Goal: Transaction & Acquisition: Purchase product/service

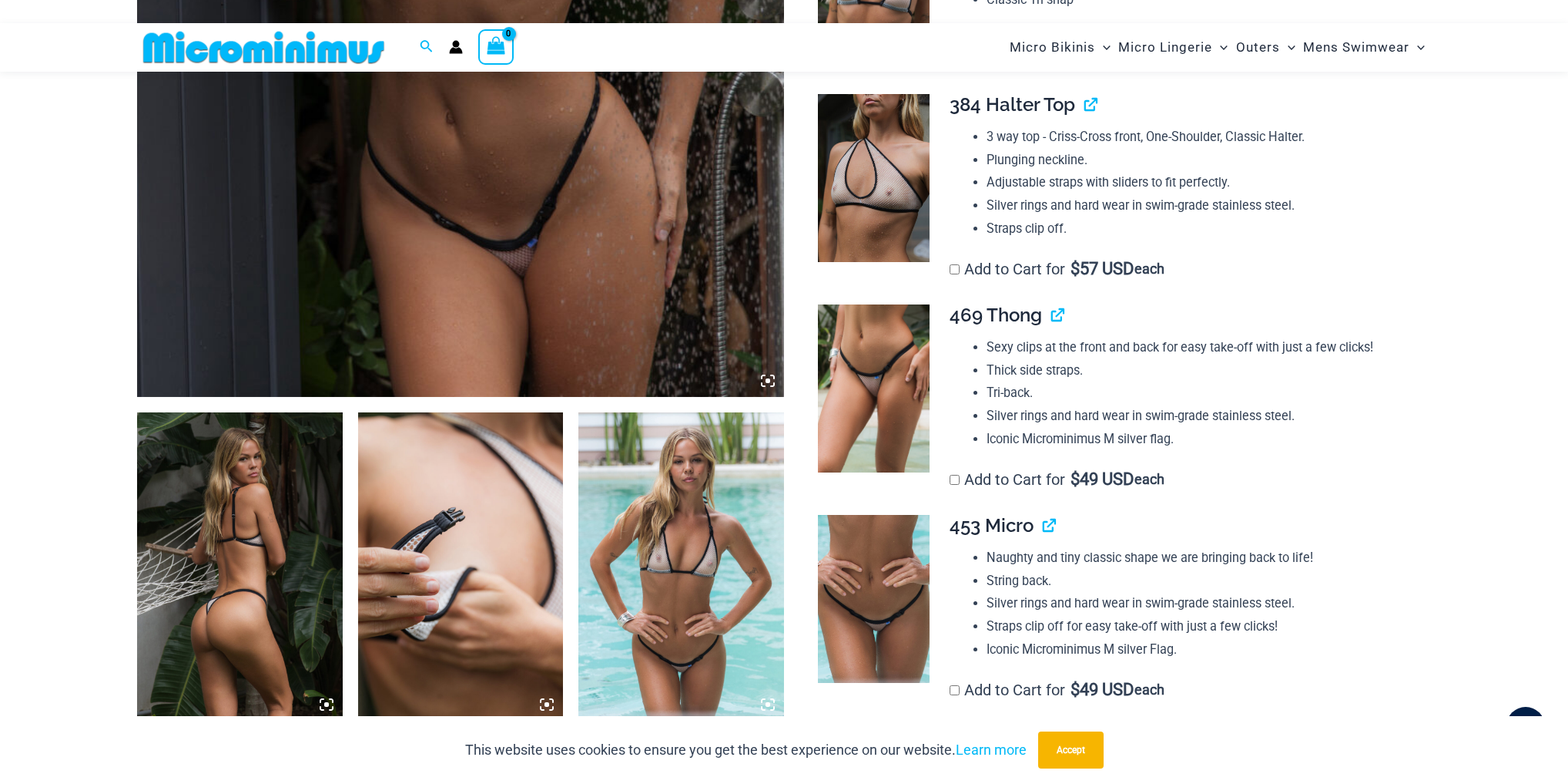
scroll to position [727, 0]
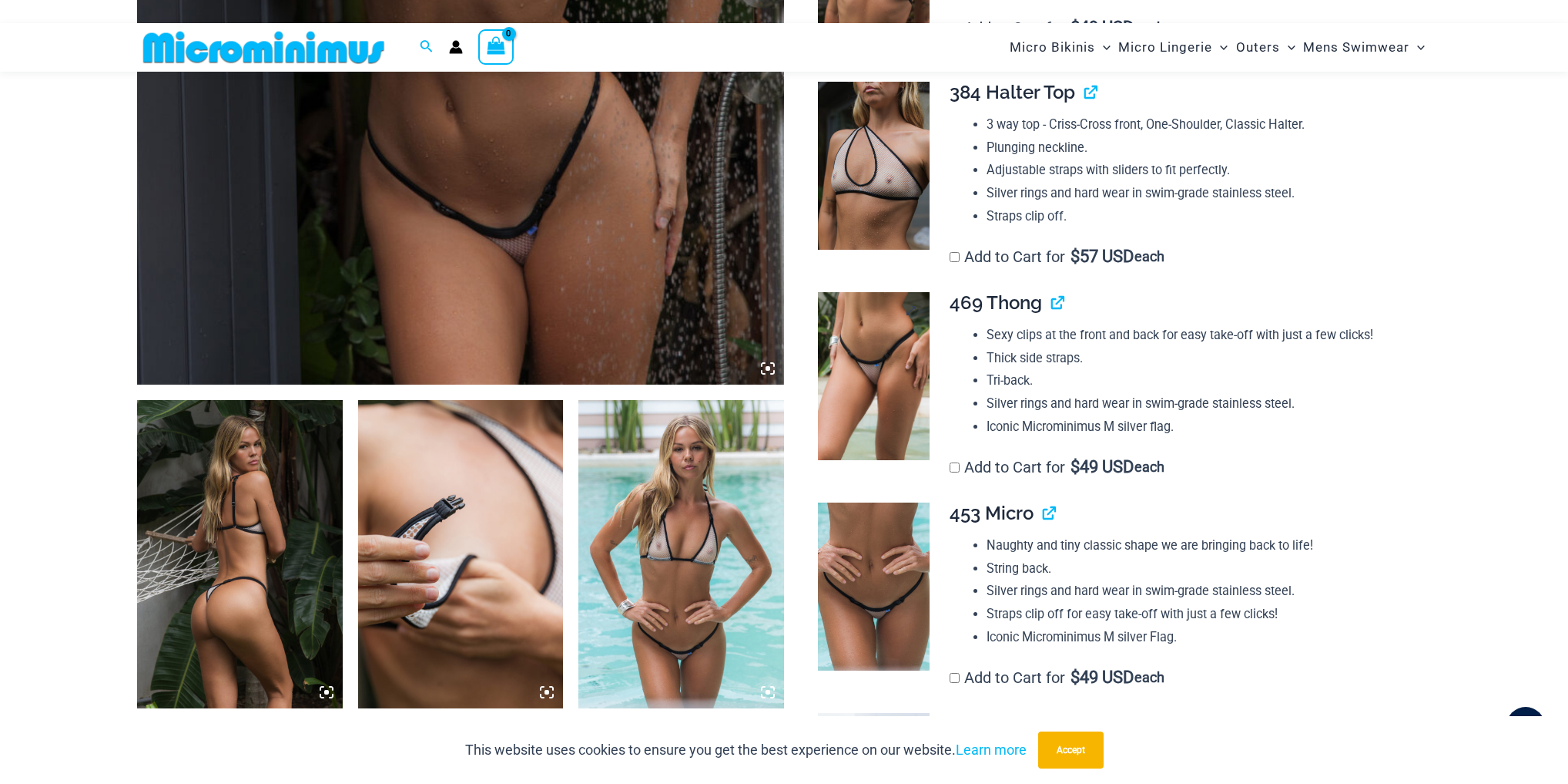
click at [859, 323] on img at bounding box center [874, 376] width 111 height 168
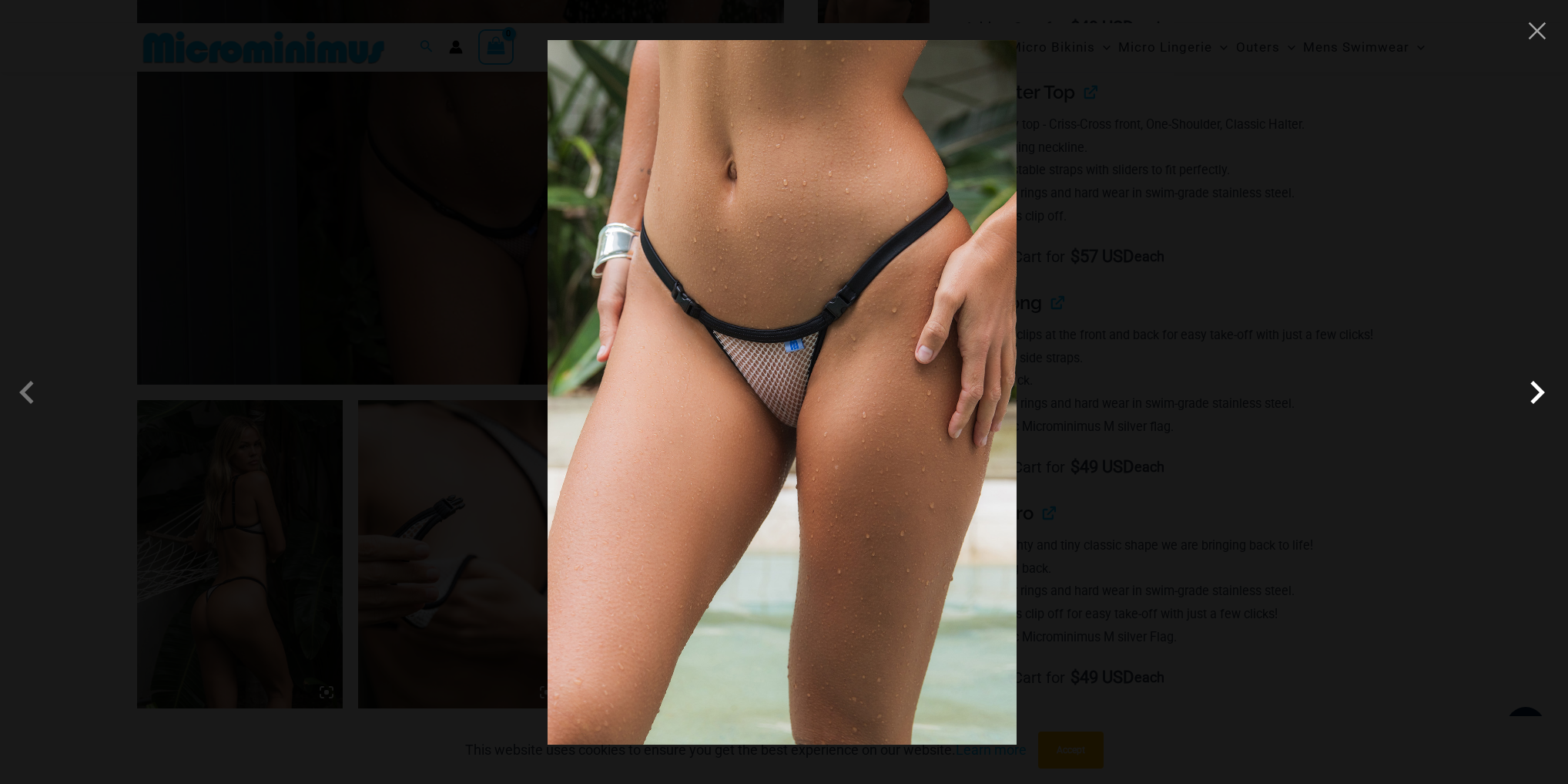
click at [1544, 404] on span at bounding box center [1538, 392] width 46 height 46
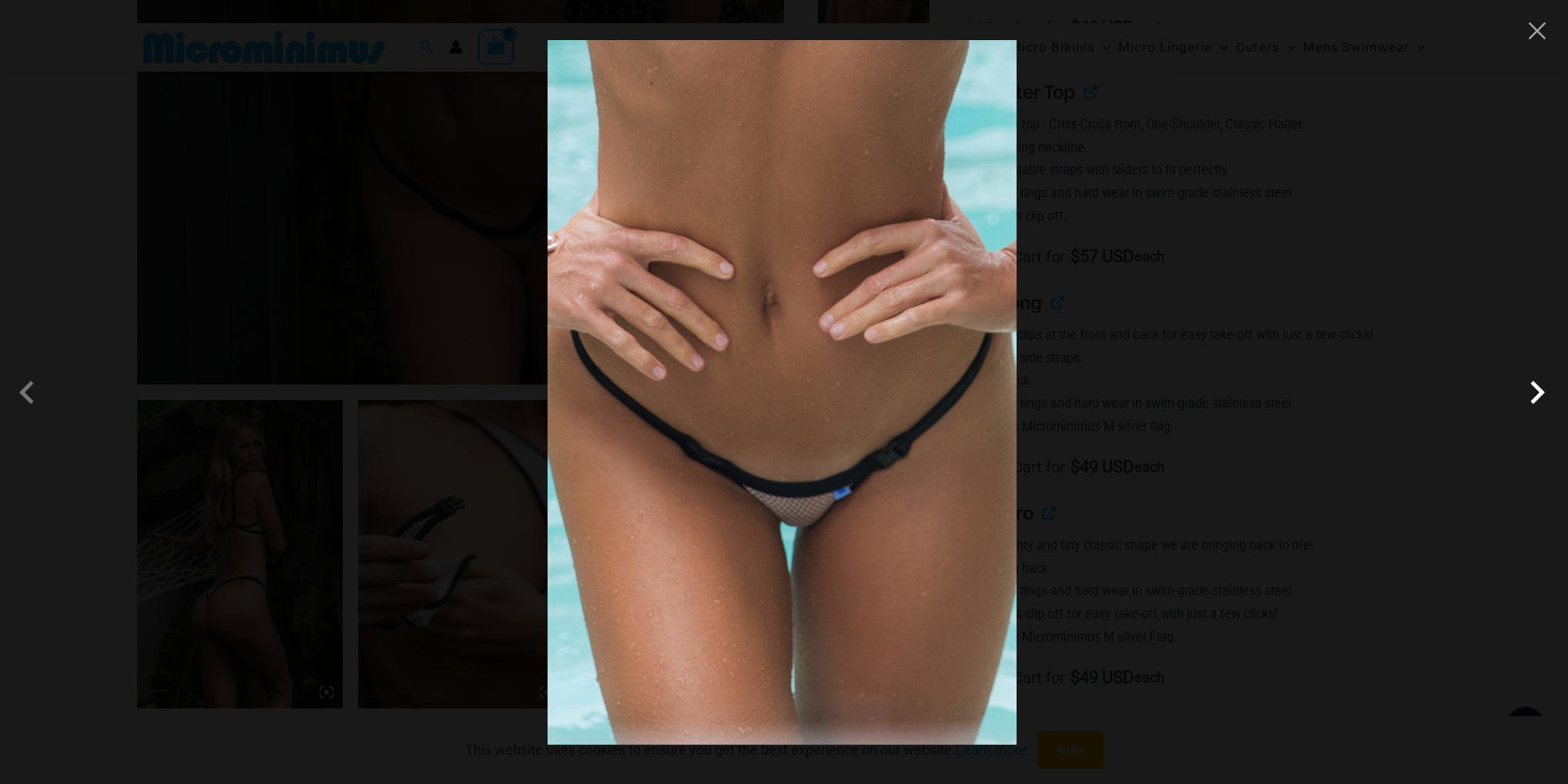
click at [1544, 404] on span at bounding box center [1538, 392] width 46 height 46
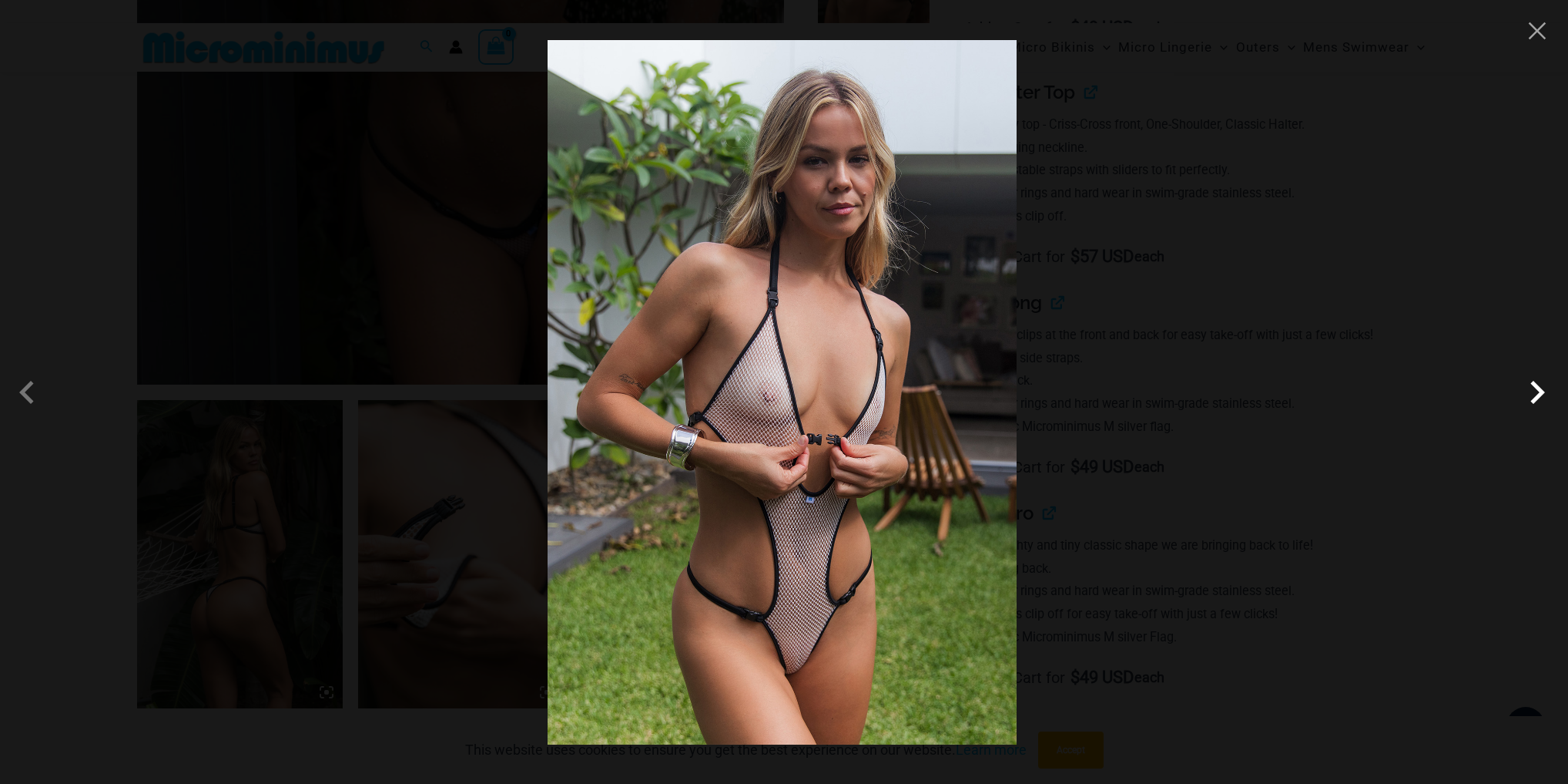
click at [1544, 404] on span at bounding box center [1538, 392] width 46 height 46
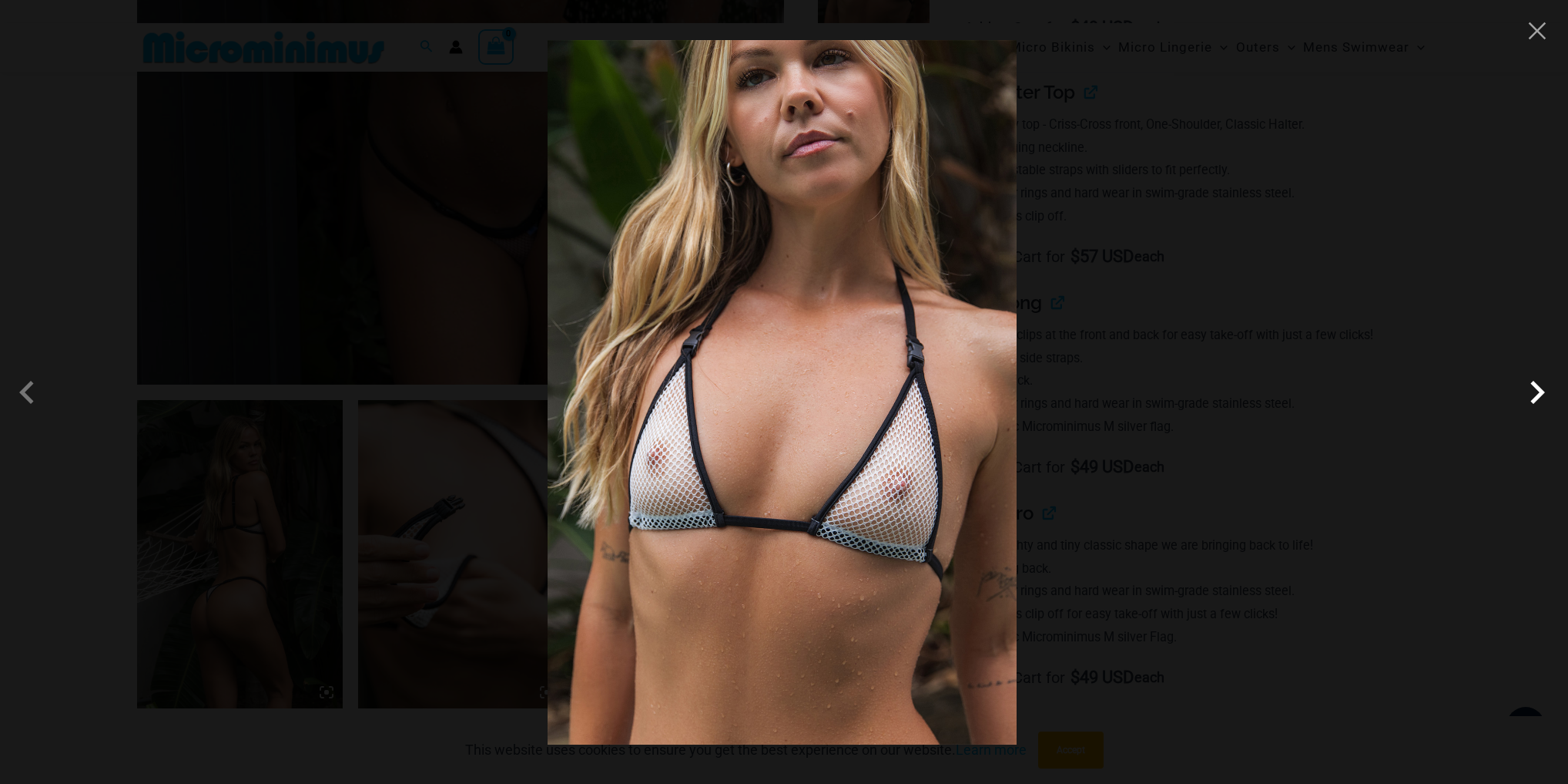
click at [1544, 404] on span at bounding box center [1538, 392] width 46 height 46
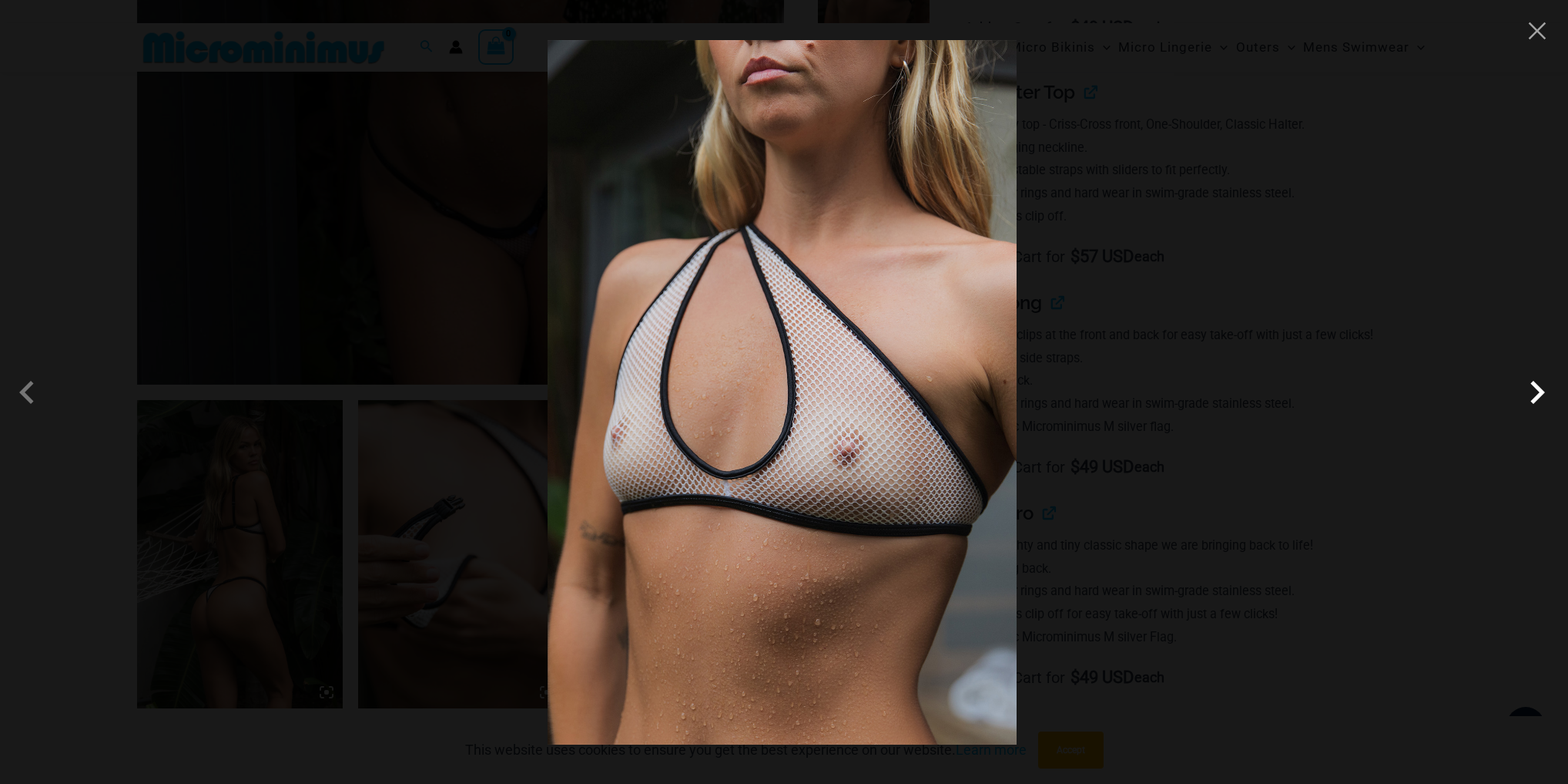
click at [1544, 404] on span at bounding box center [1538, 392] width 46 height 46
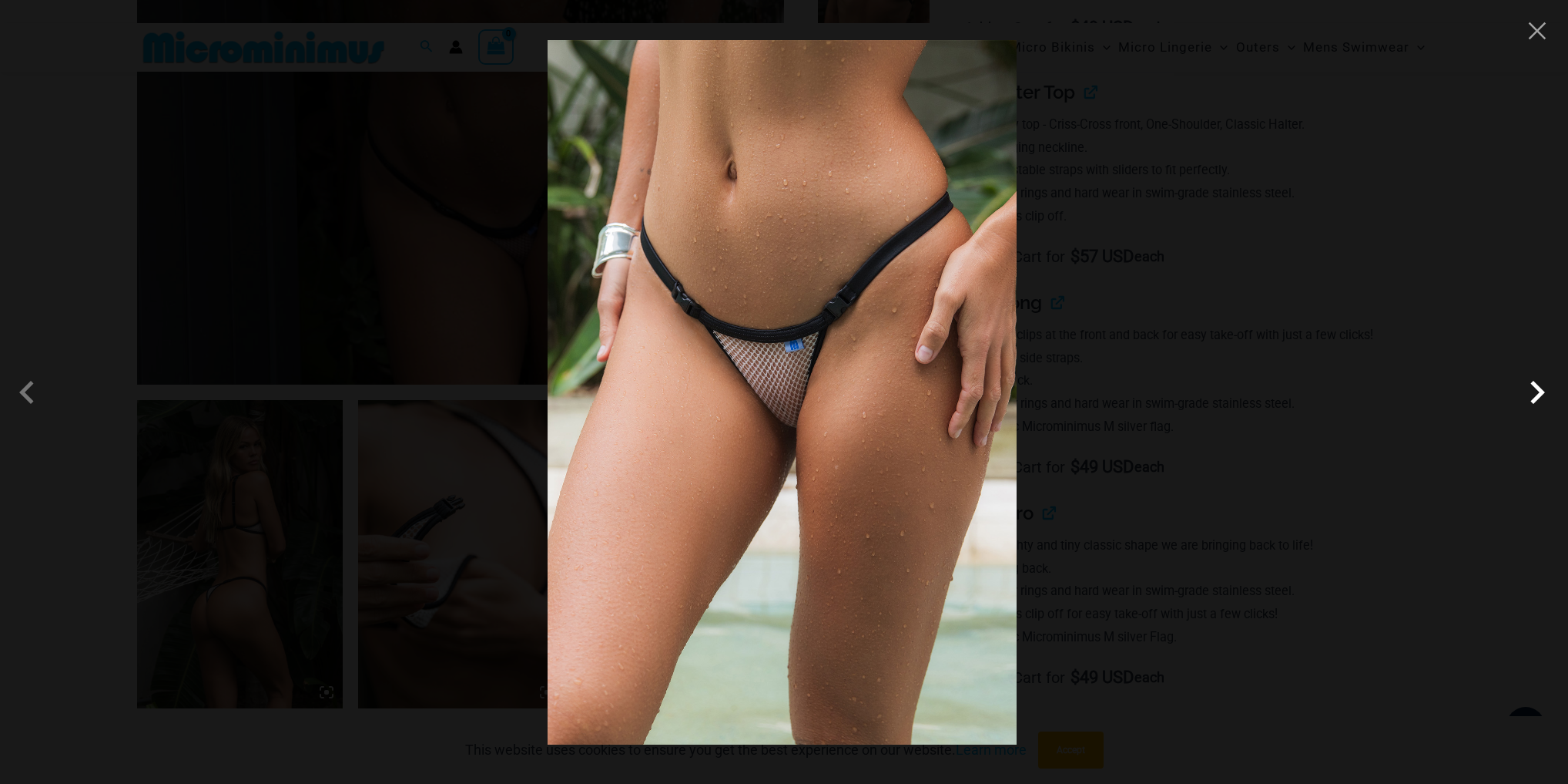
click at [1544, 404] on span at bounding box center [1538, 392] width 46 height 46
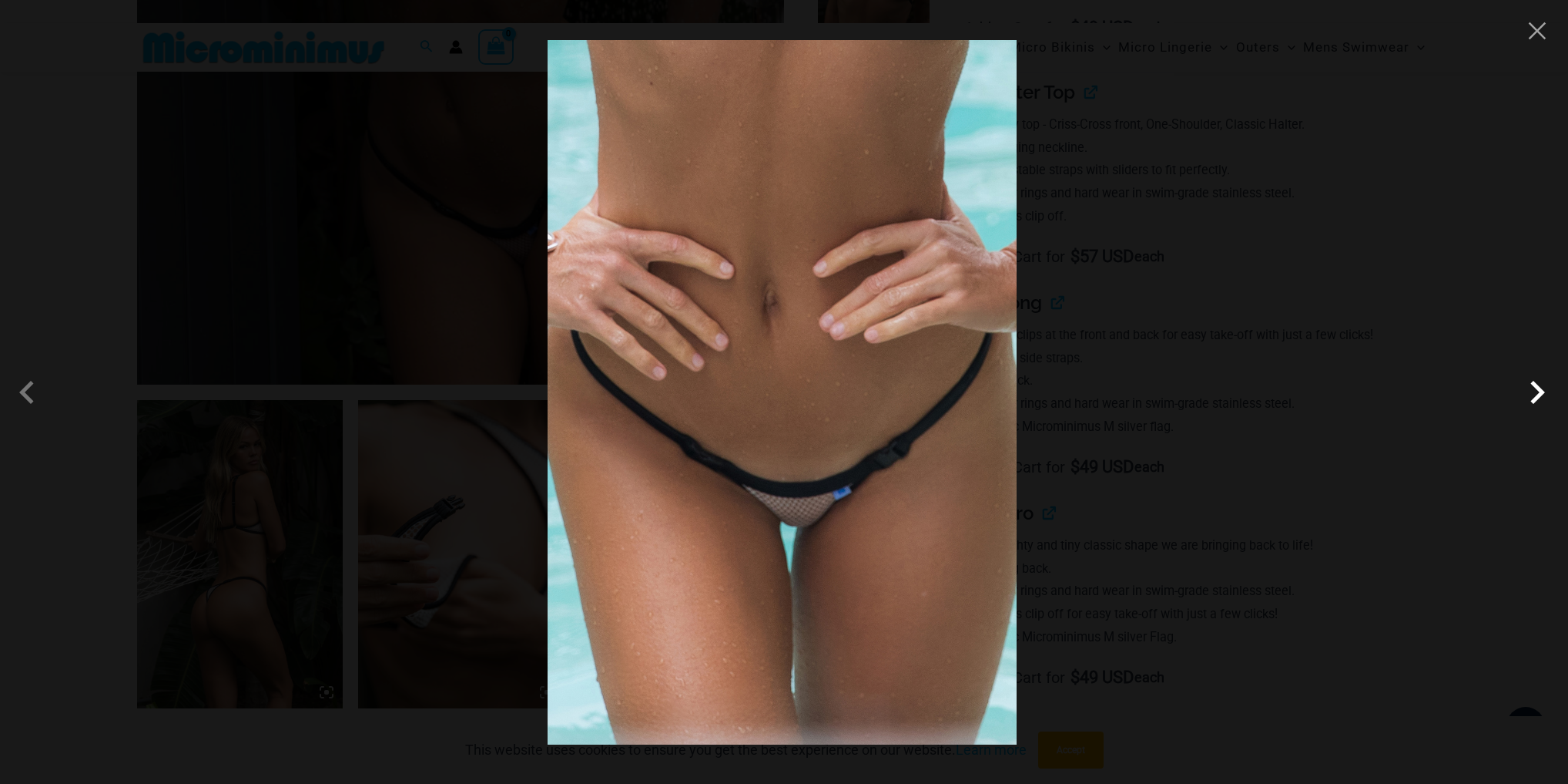
click at [1544, 404] on span at bounding box center [1538, 392] width 46 height 46
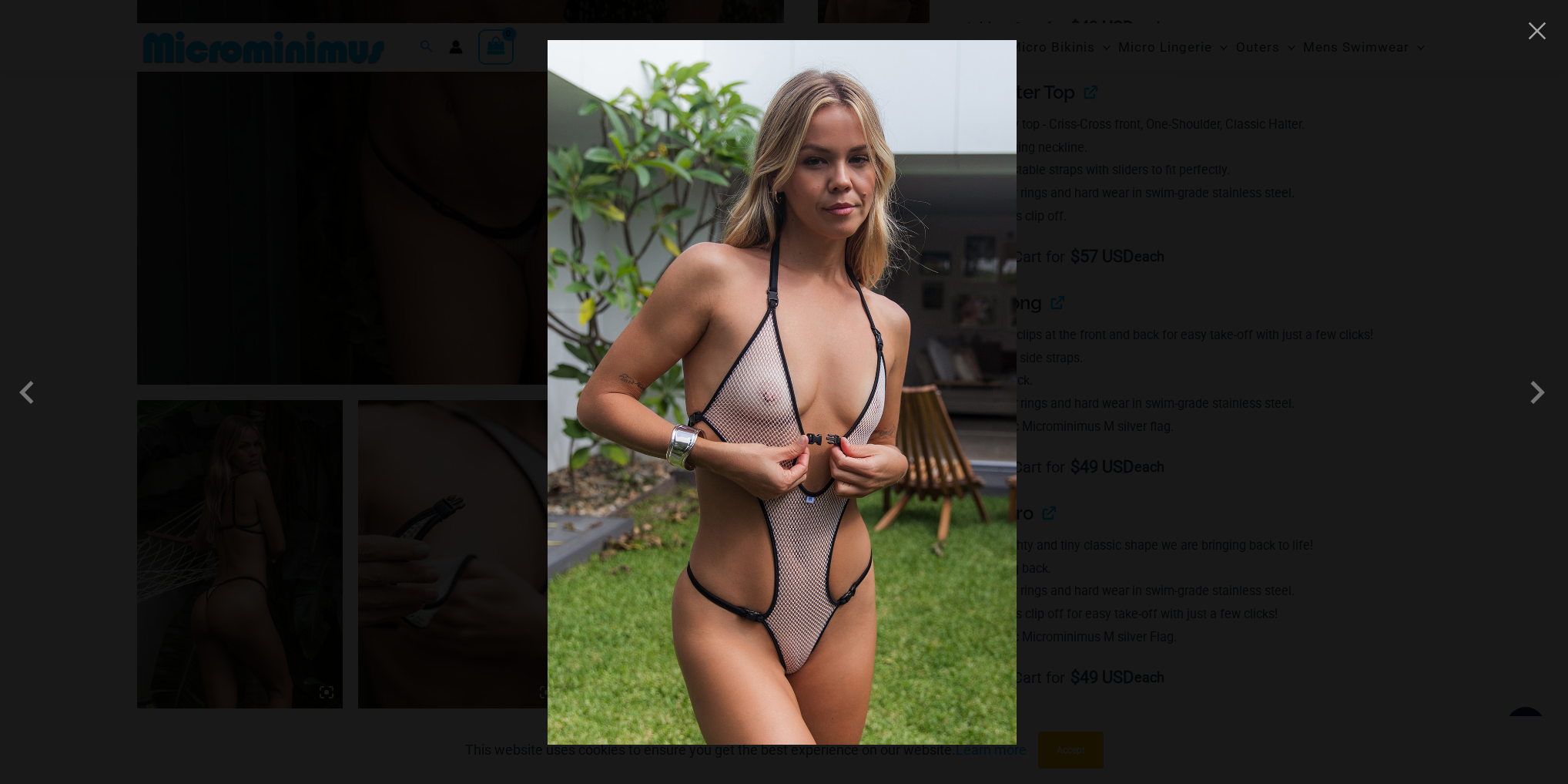
click at [1550, 29] on div at bounding box center [784, 392] width 1568 height 784
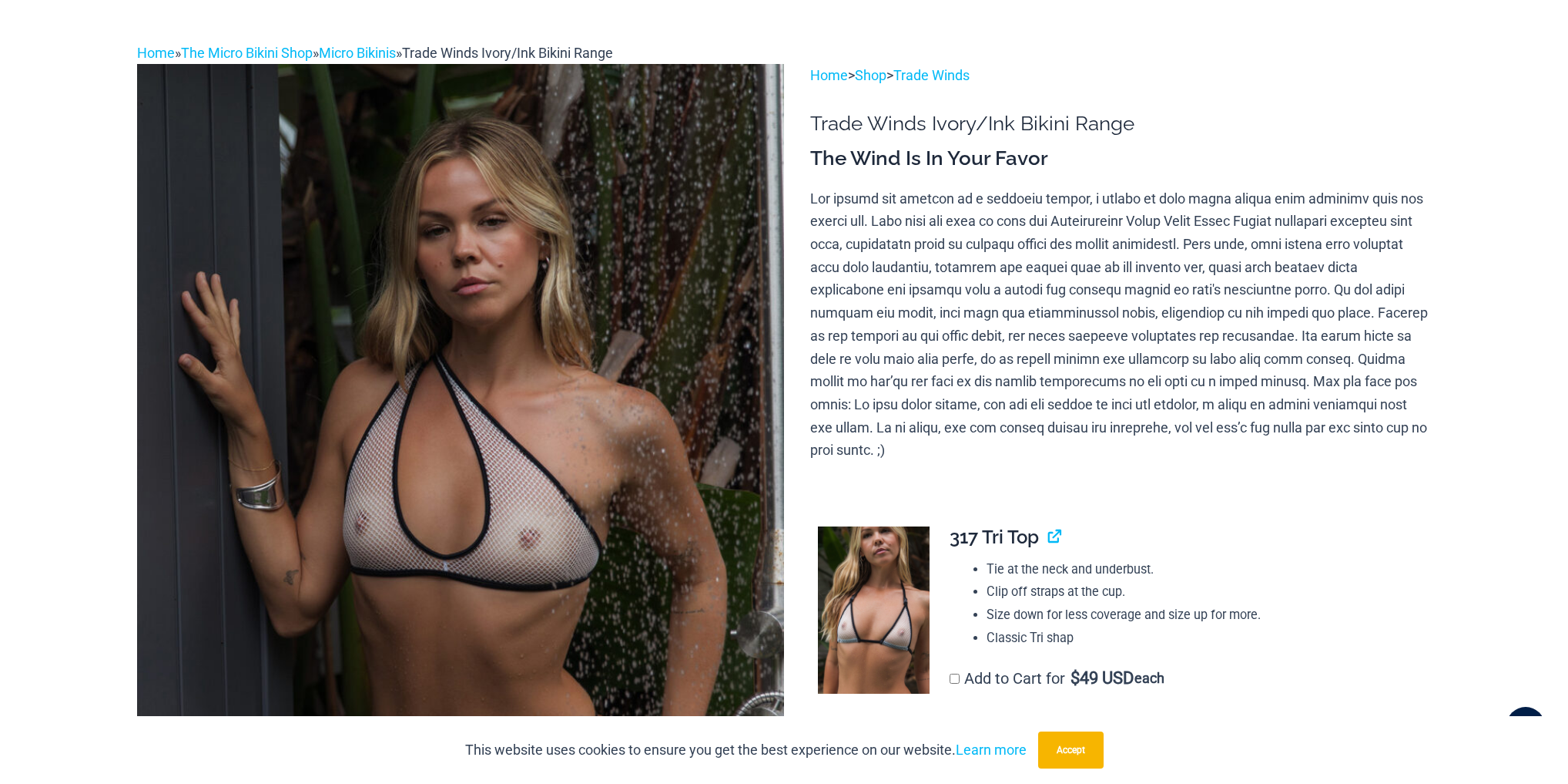
scroll to position [0, 0]
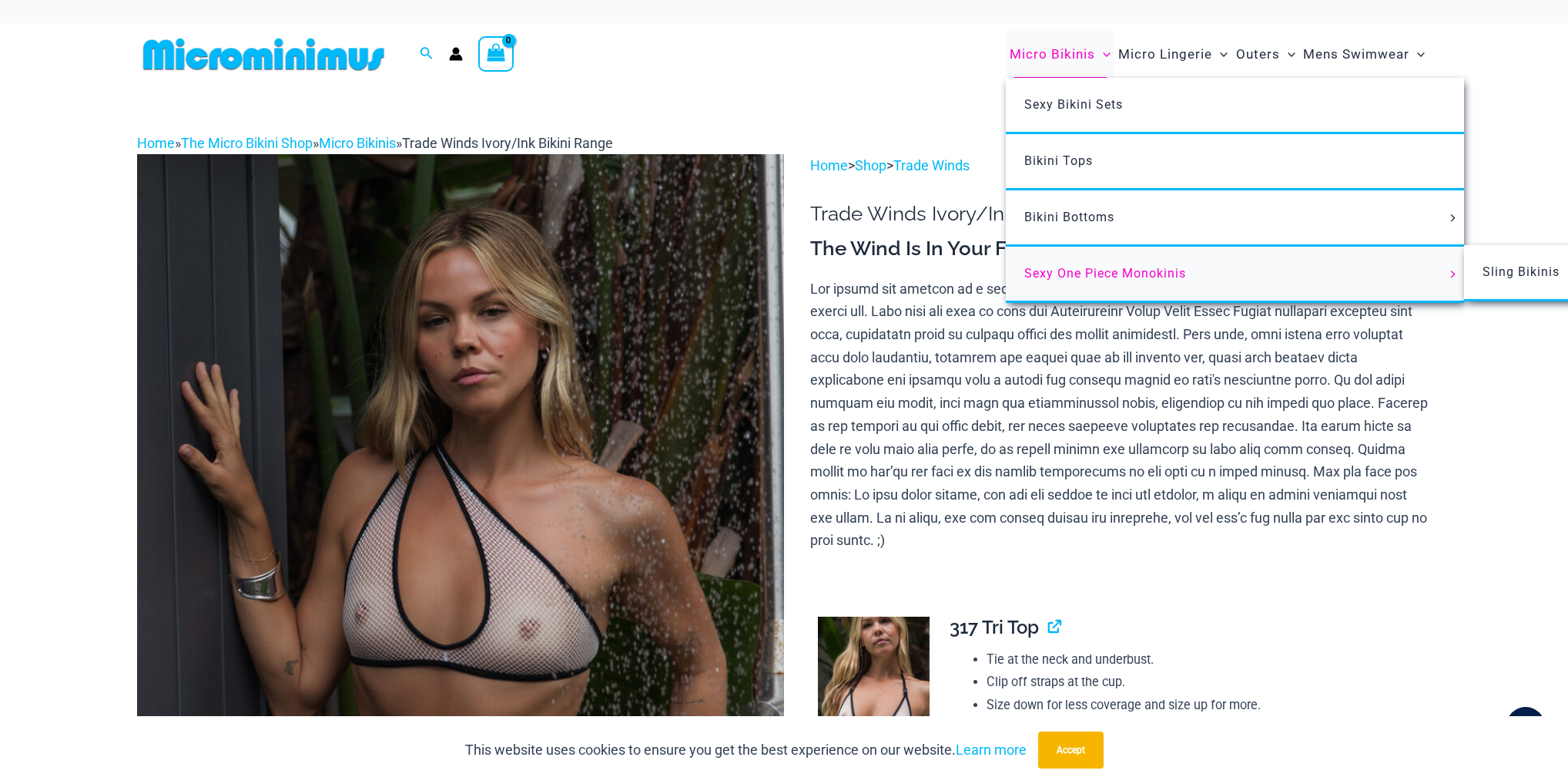
click at [1106, 270] on span "Sexy One Piece Monokinis" at bounding box center [1106, 274] width 162 height 15
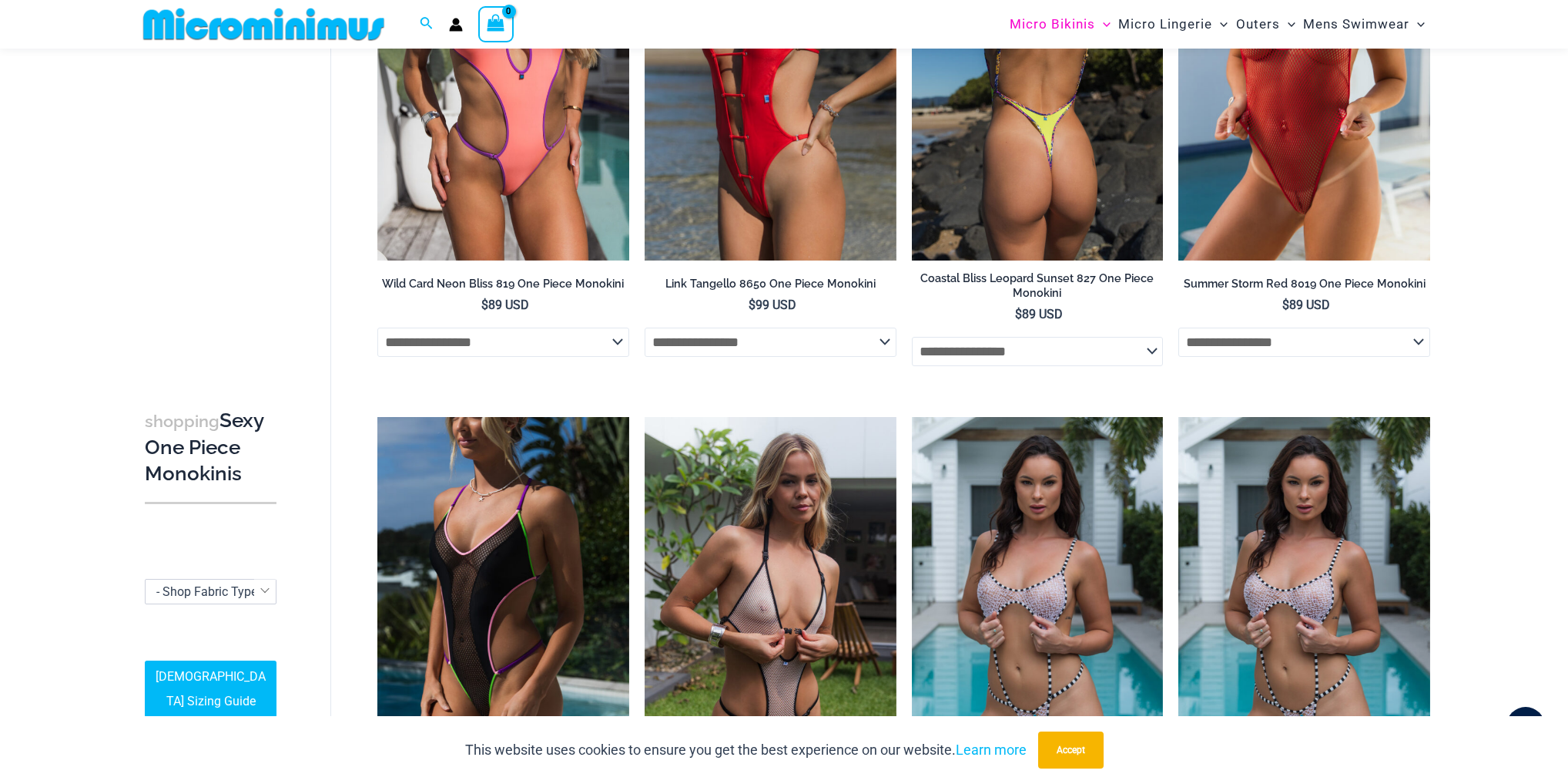
scroll to position [421, 0]
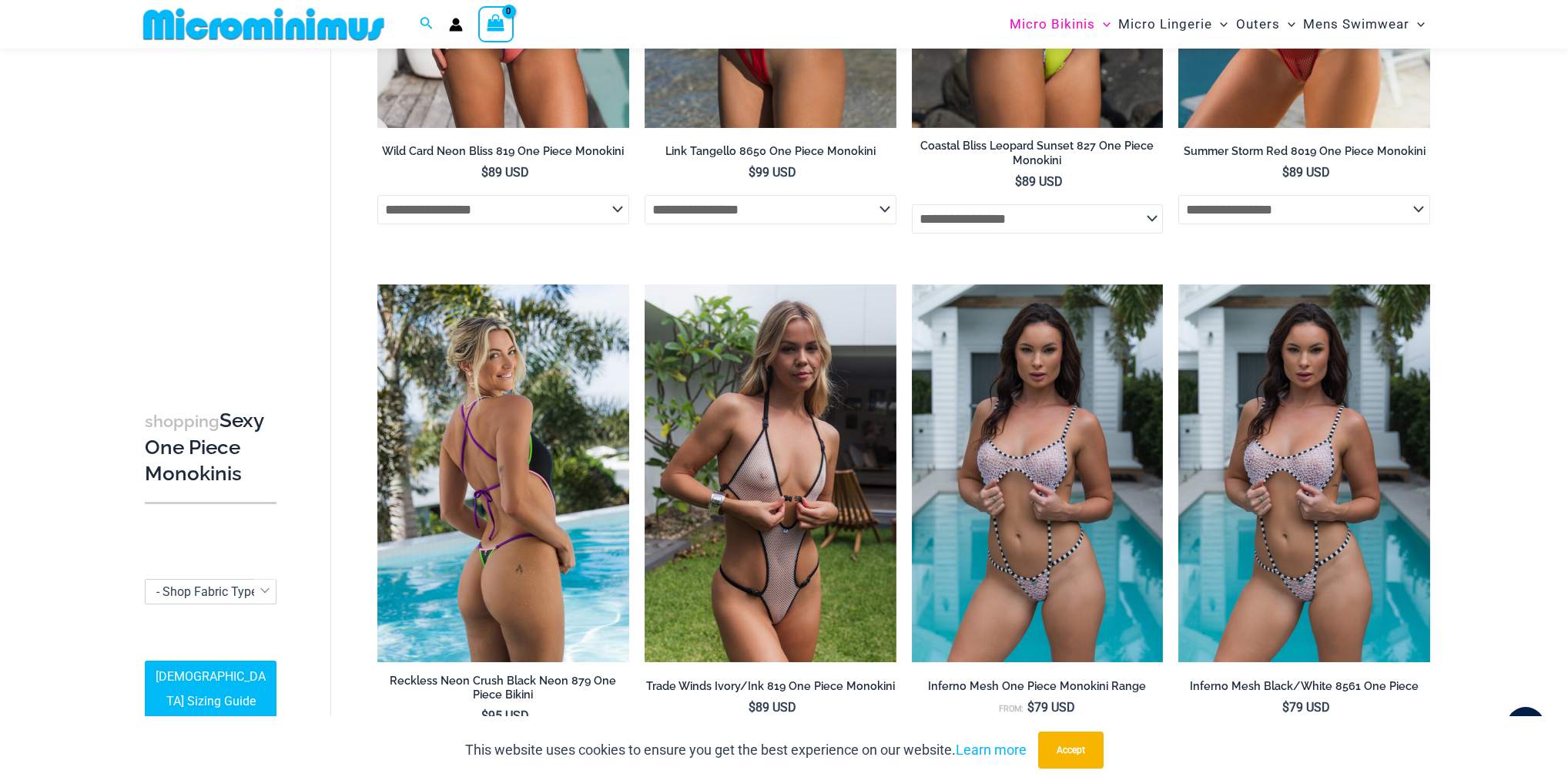
click at [509, 514] on img at bounding box center [504, 474] width 252 height 378
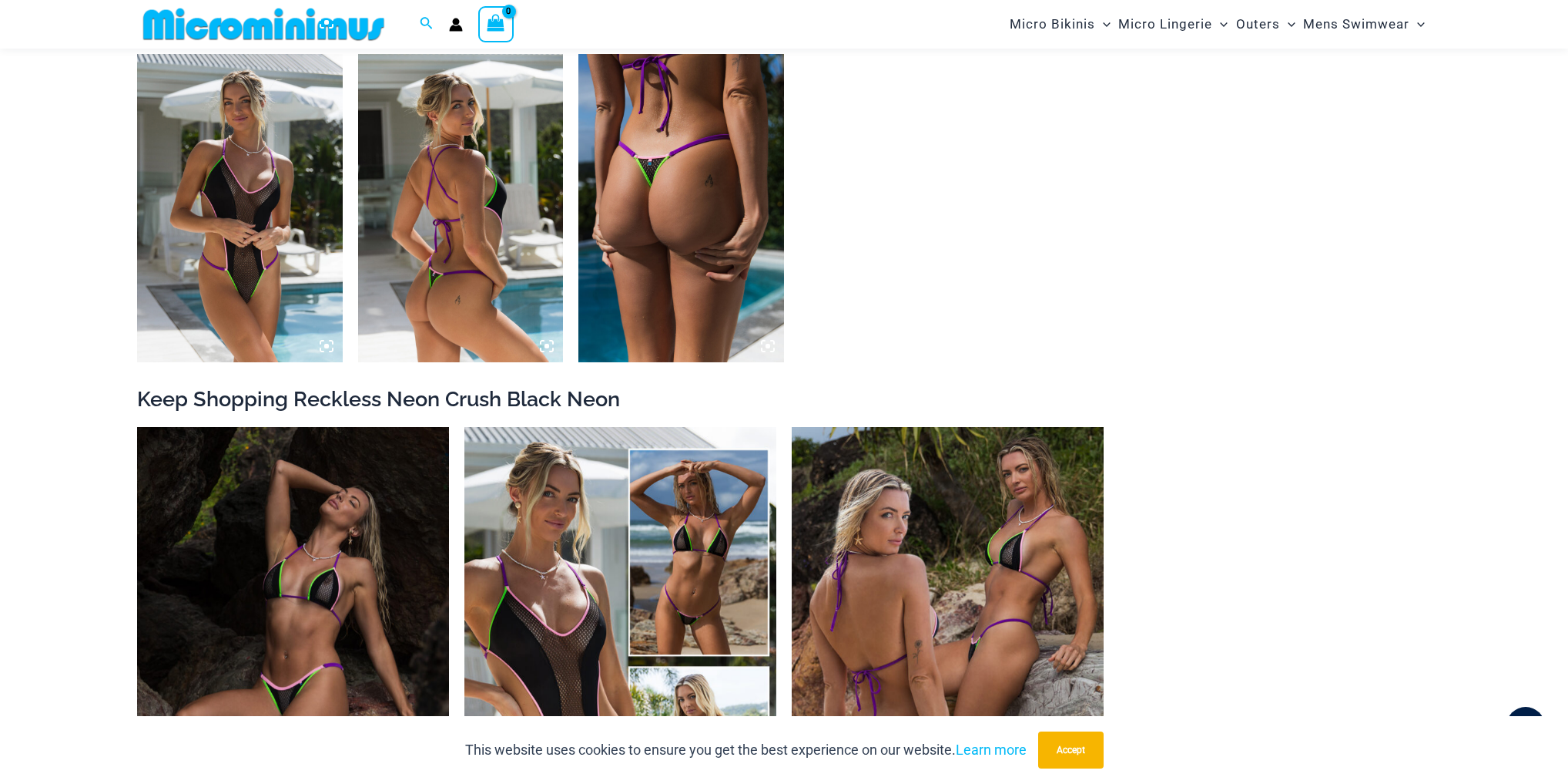
scroll to position [1405, 0]
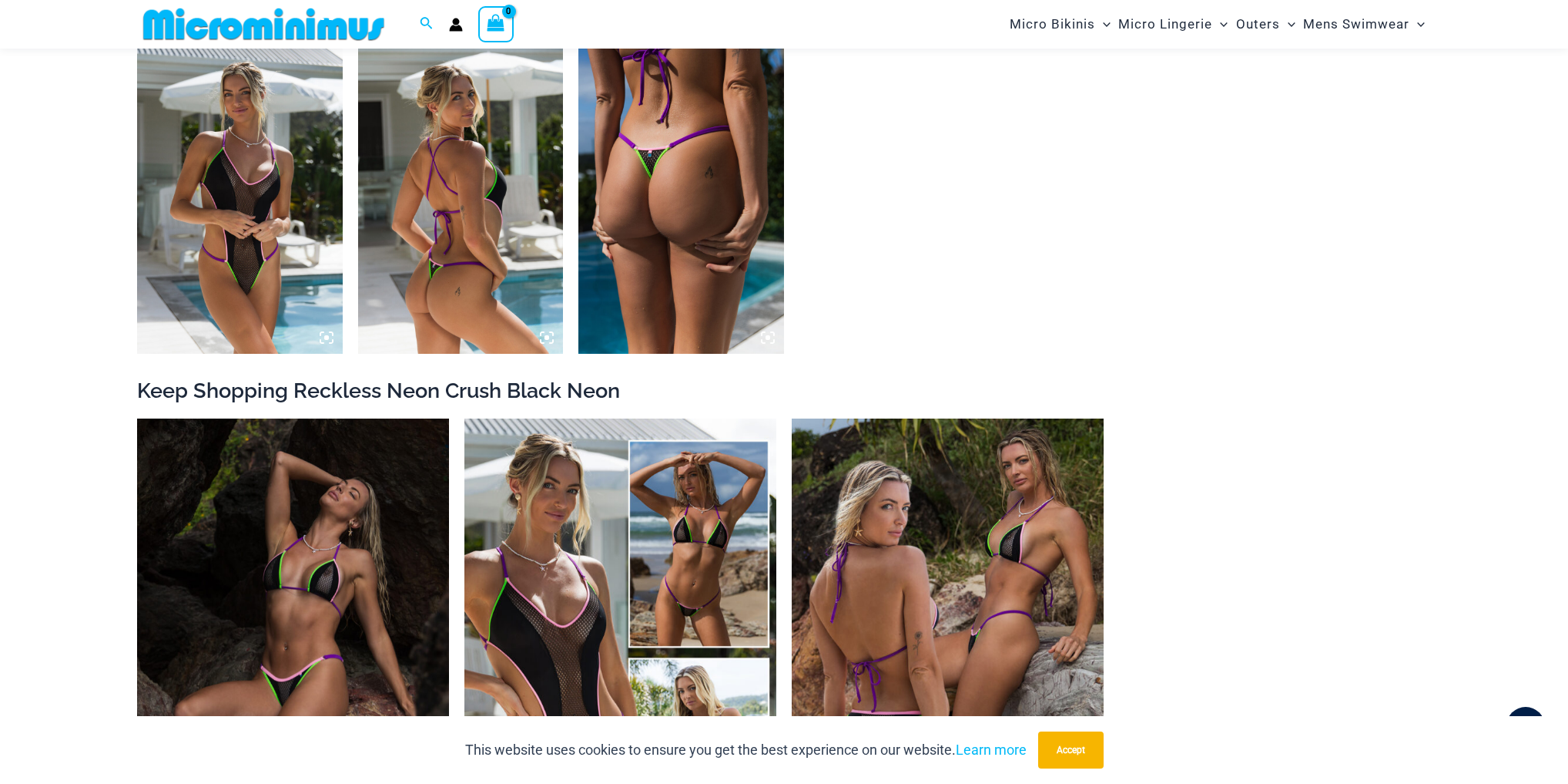
click at [306, 315] on img at bounding box center [239, 199] width 205 height 309
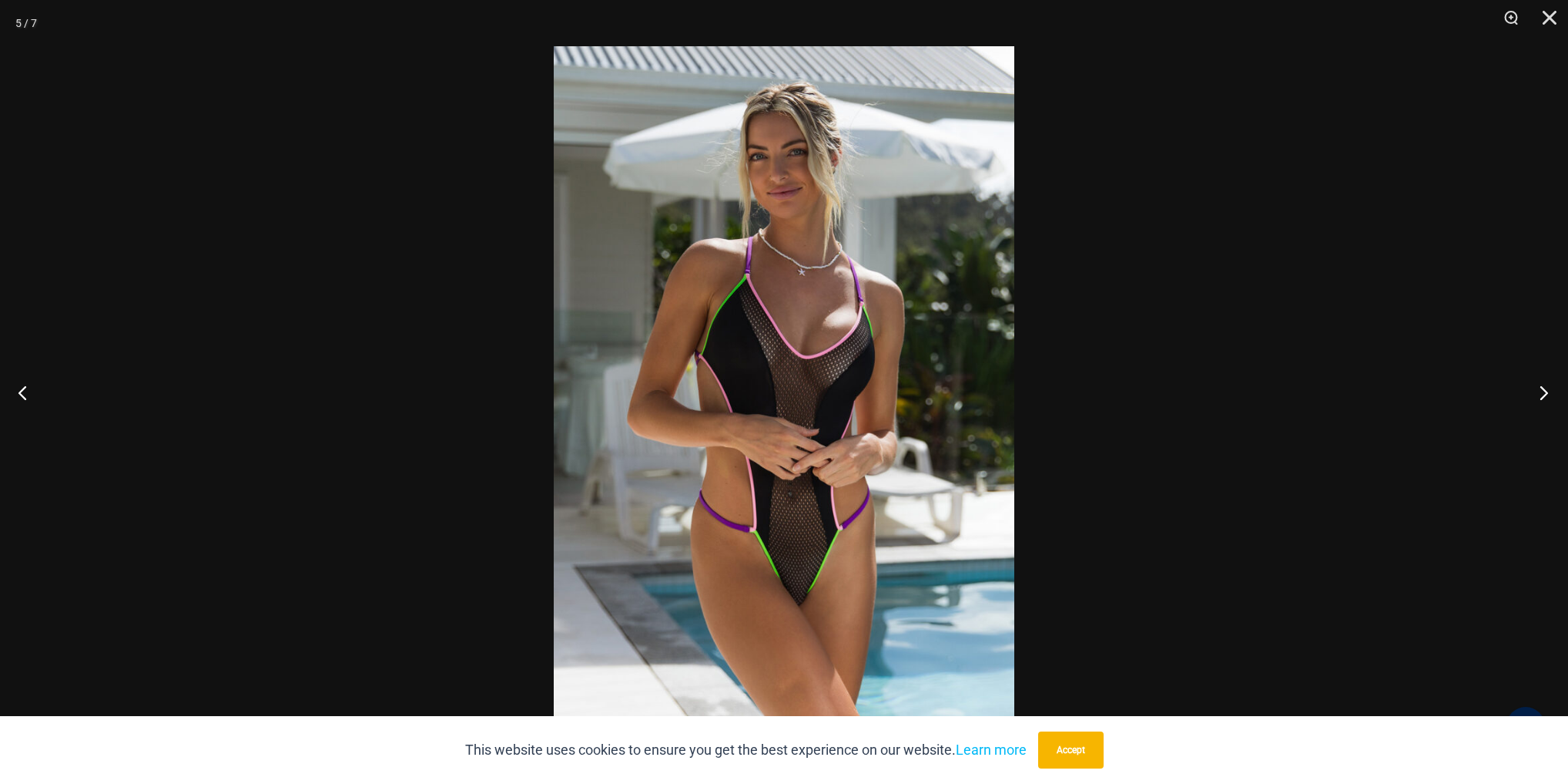
click at [1542, 392] on button "Next" at bounding box center [1539, 392] width 58 height 77
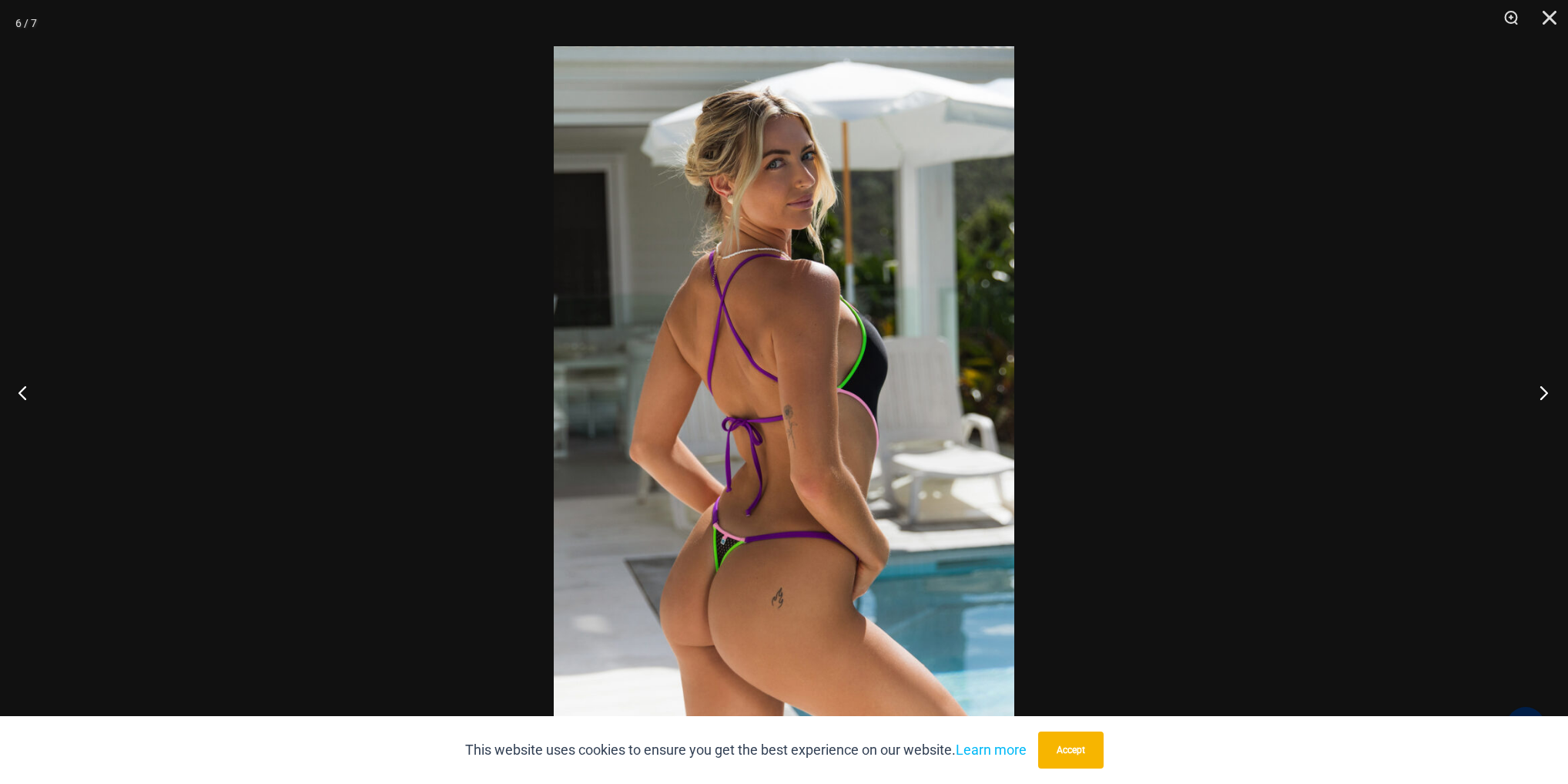
click at [1542, 392] on button "Next" at bounding box center [1539, 392] width 58 height 77
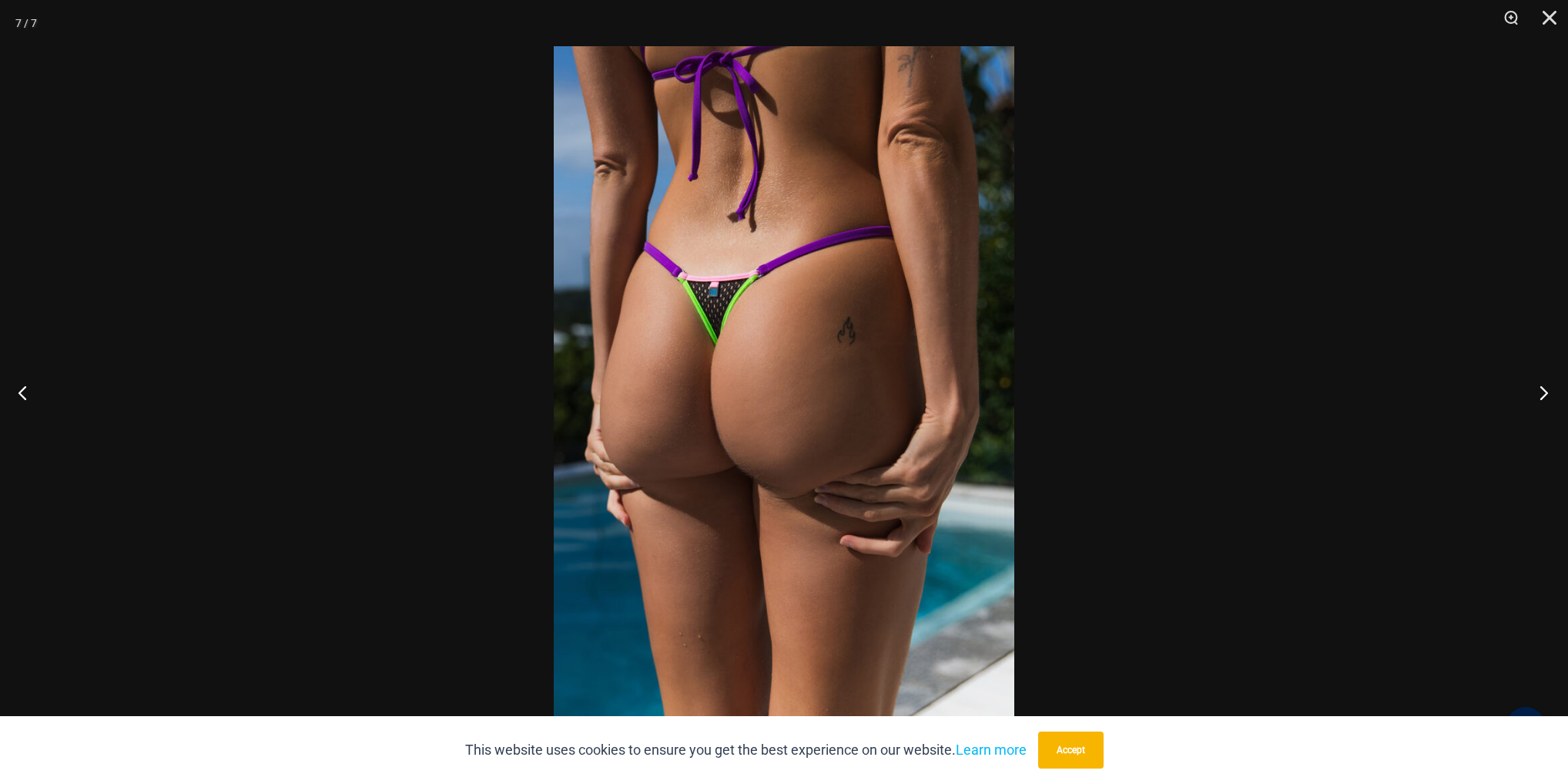
click at [1542, 392] on button "Next" at bounding box center [1539, 392] width 58 height 77
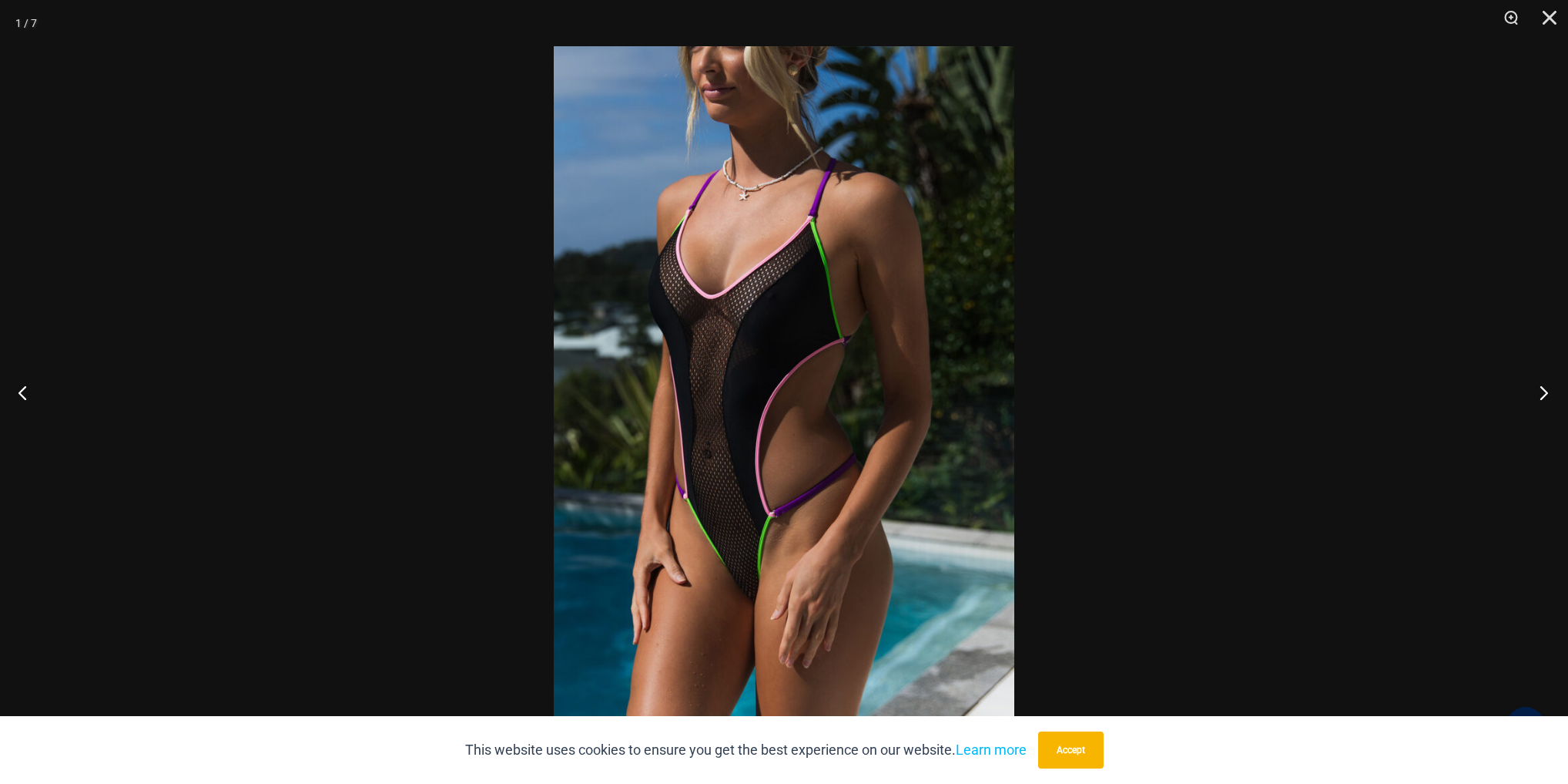
click at [1542, 392] on button "Next" at bounding box center [1539, 392] width 58 height 77
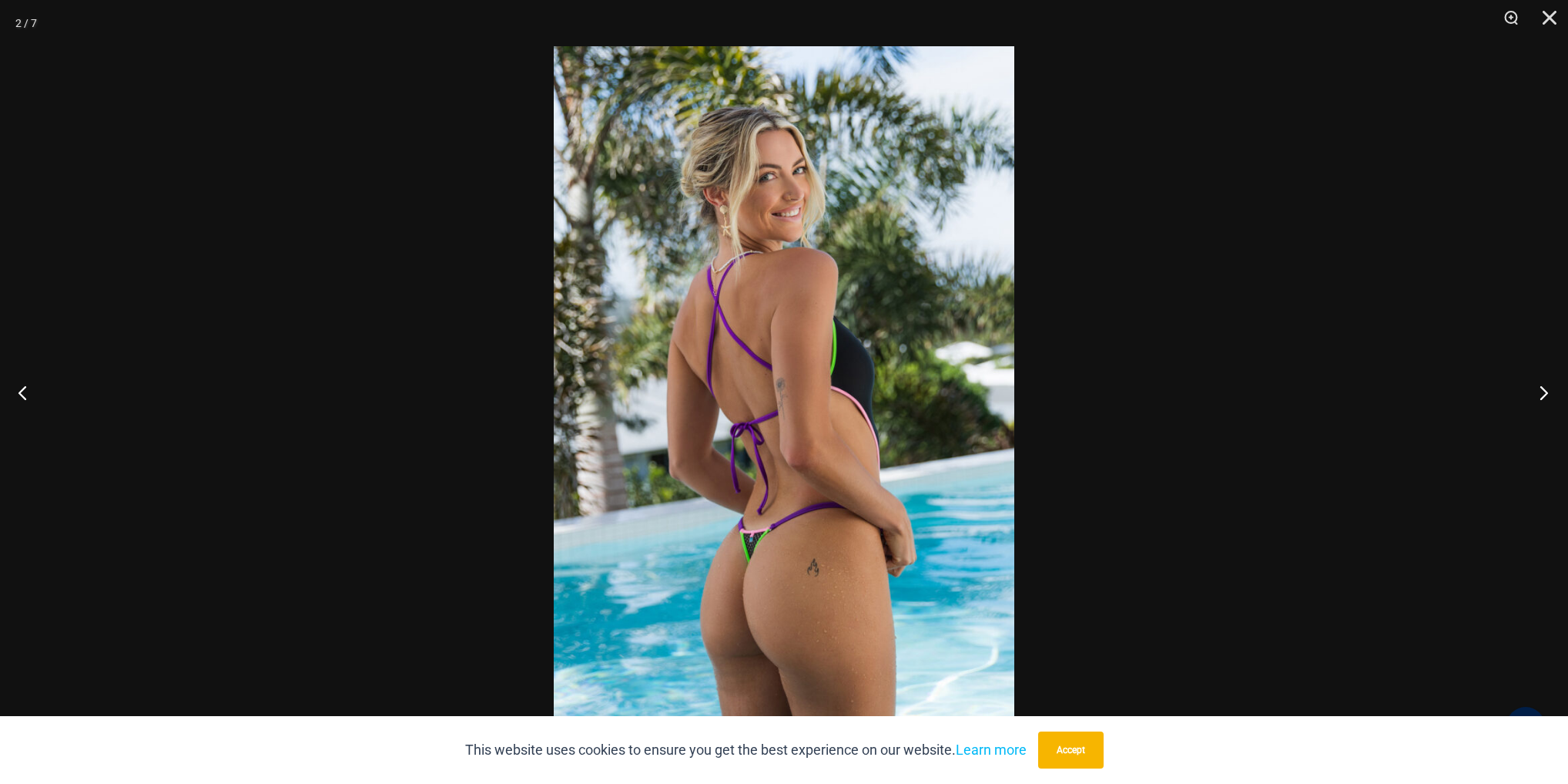
click at [1542, 392] on button "Next" at bounding box center [1539, 392] width 58 height 77
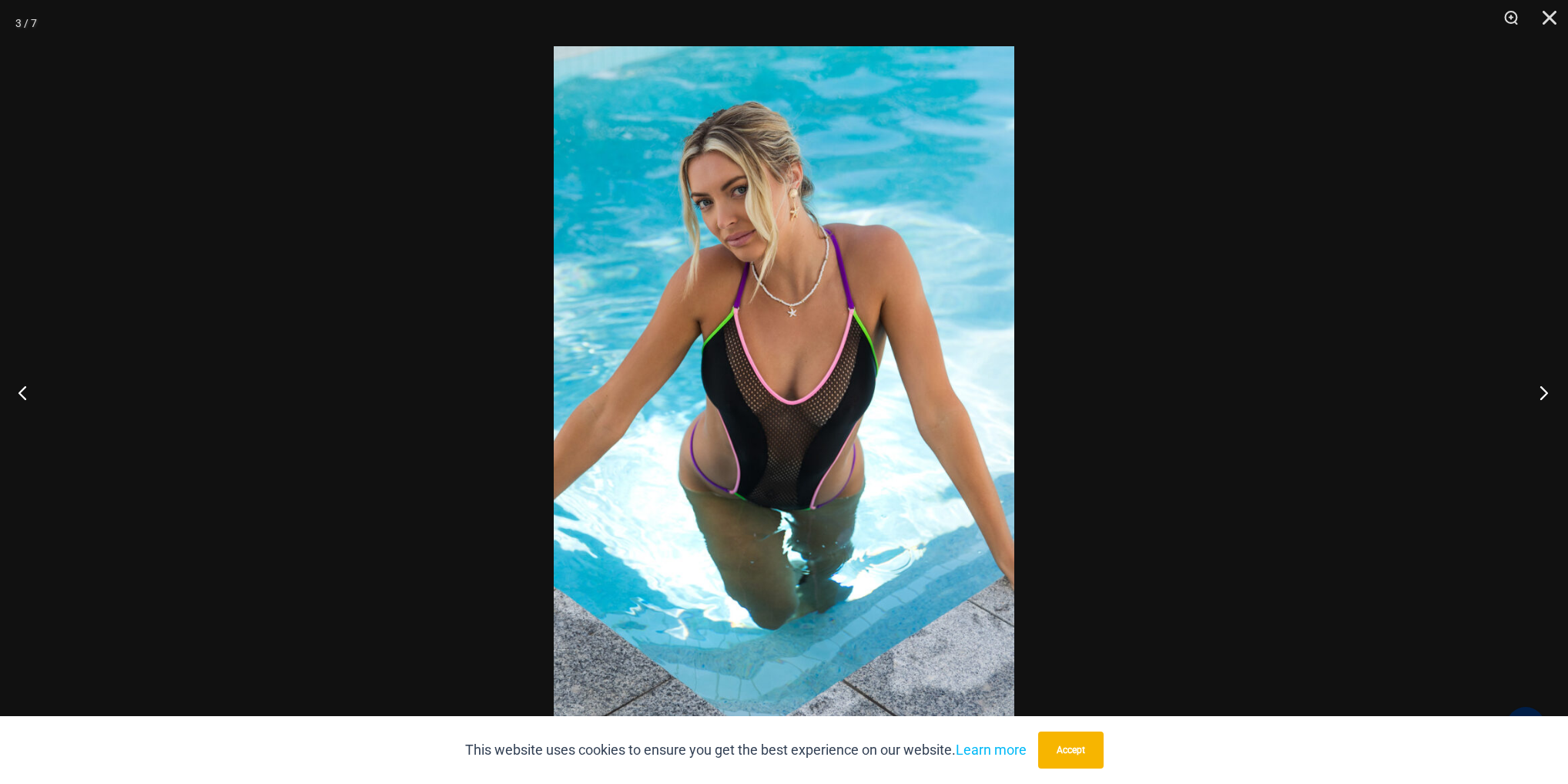
click at [1542, 392] on button "Next" at bounding box center [1539, 392] width 58 height 77
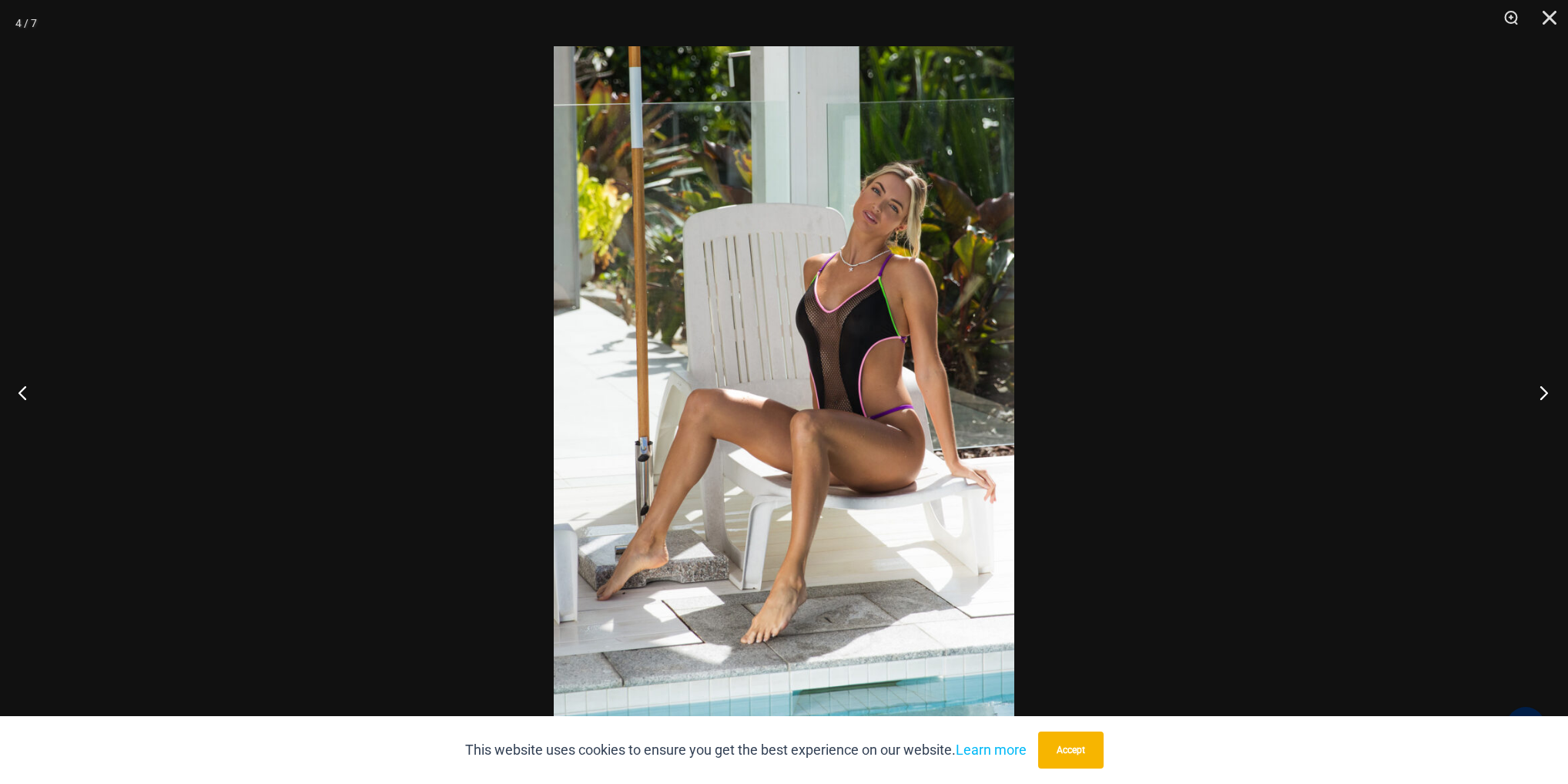
click at [1542, 392] on button "Next" at bounding box center [1539, 392] width 58 height 77
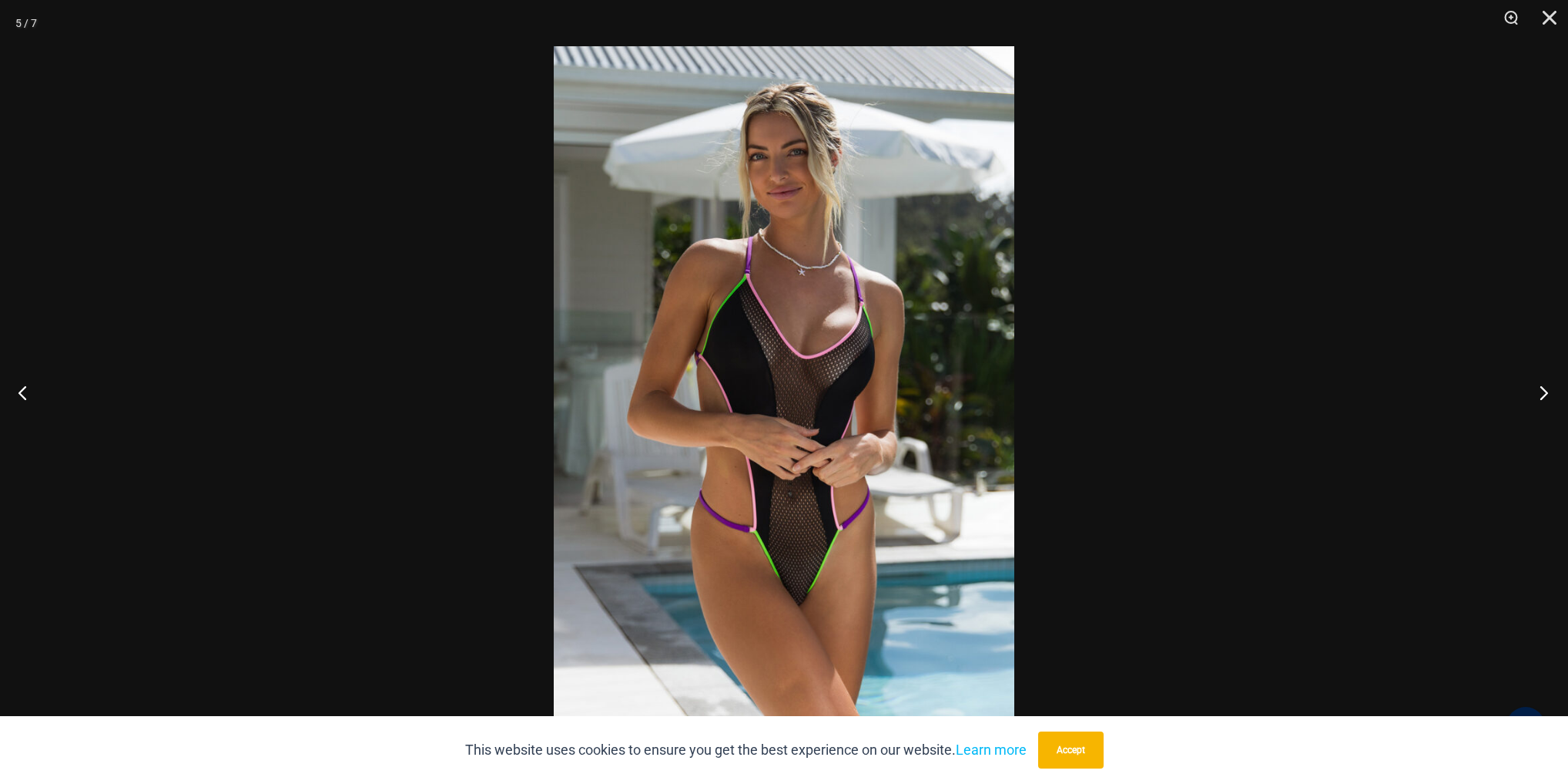
click at [1542, 392] on button "Next" at bounding box center [1539, 392] width 58 height 77
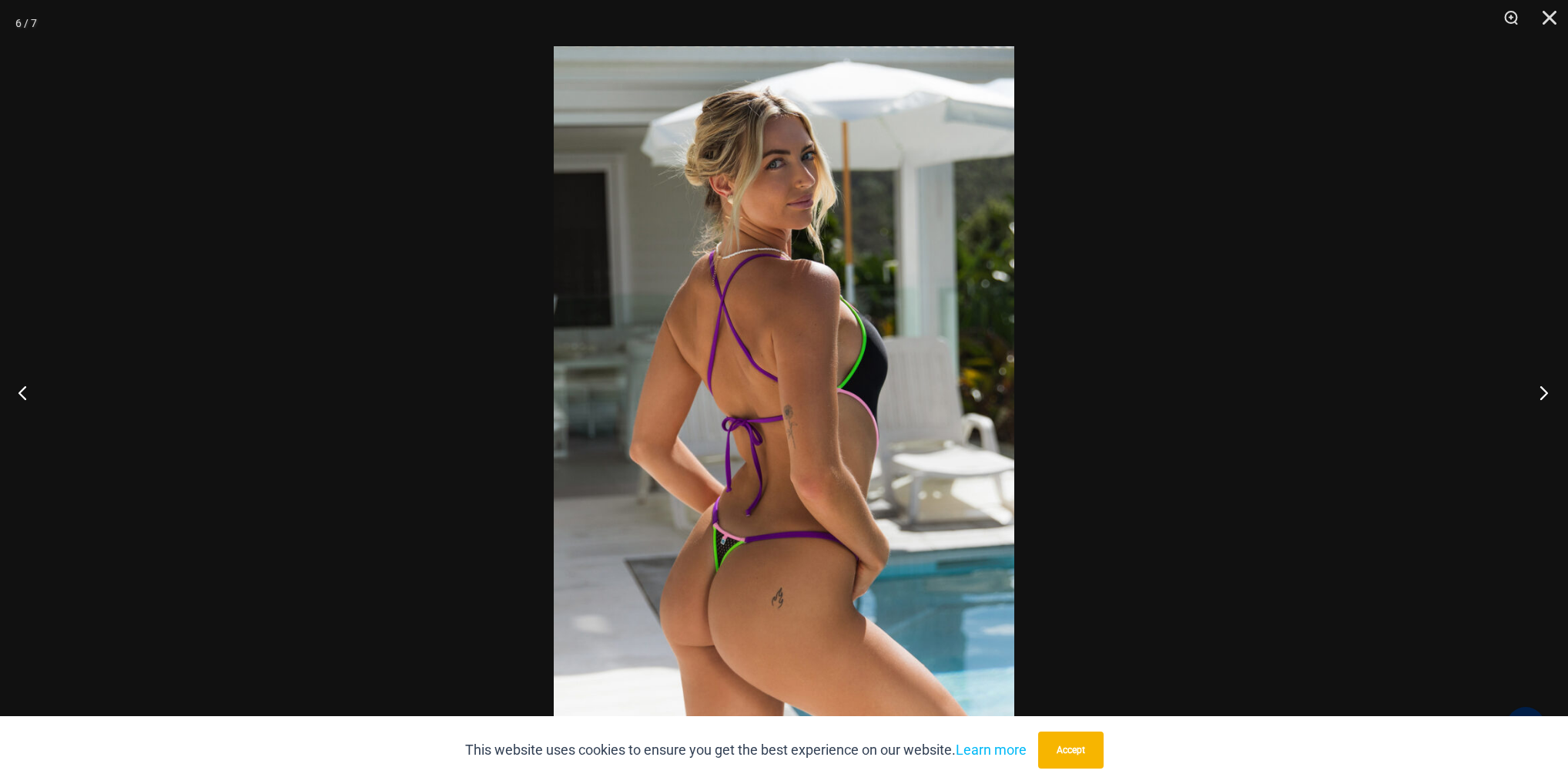
click at [1542, 392] on button "Next" at bounding box center [1539, 392] width 58 height 77
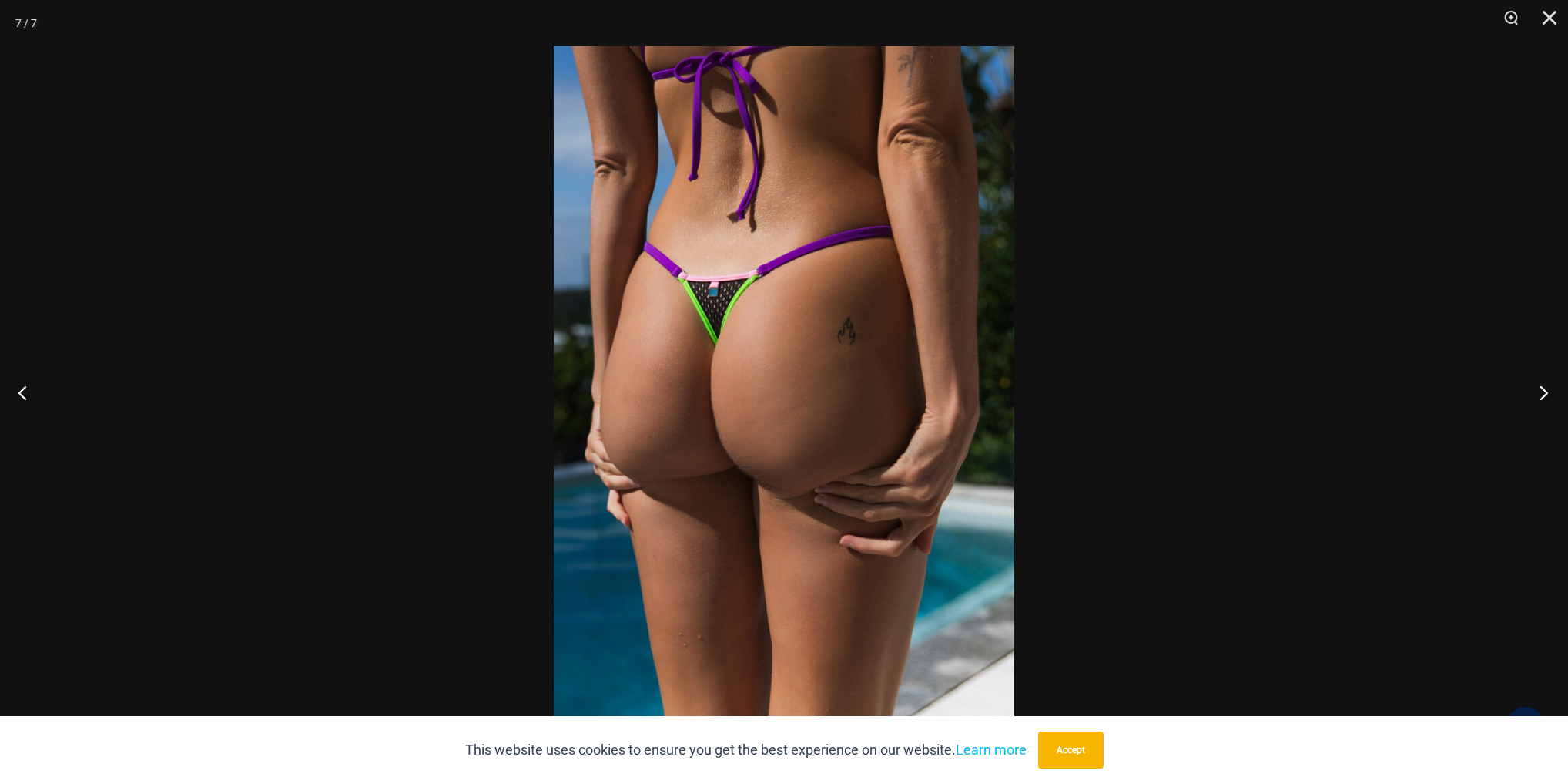
click at [1542, 392] on button "Next" at bounding box center [1539, 392] width 58 height 77
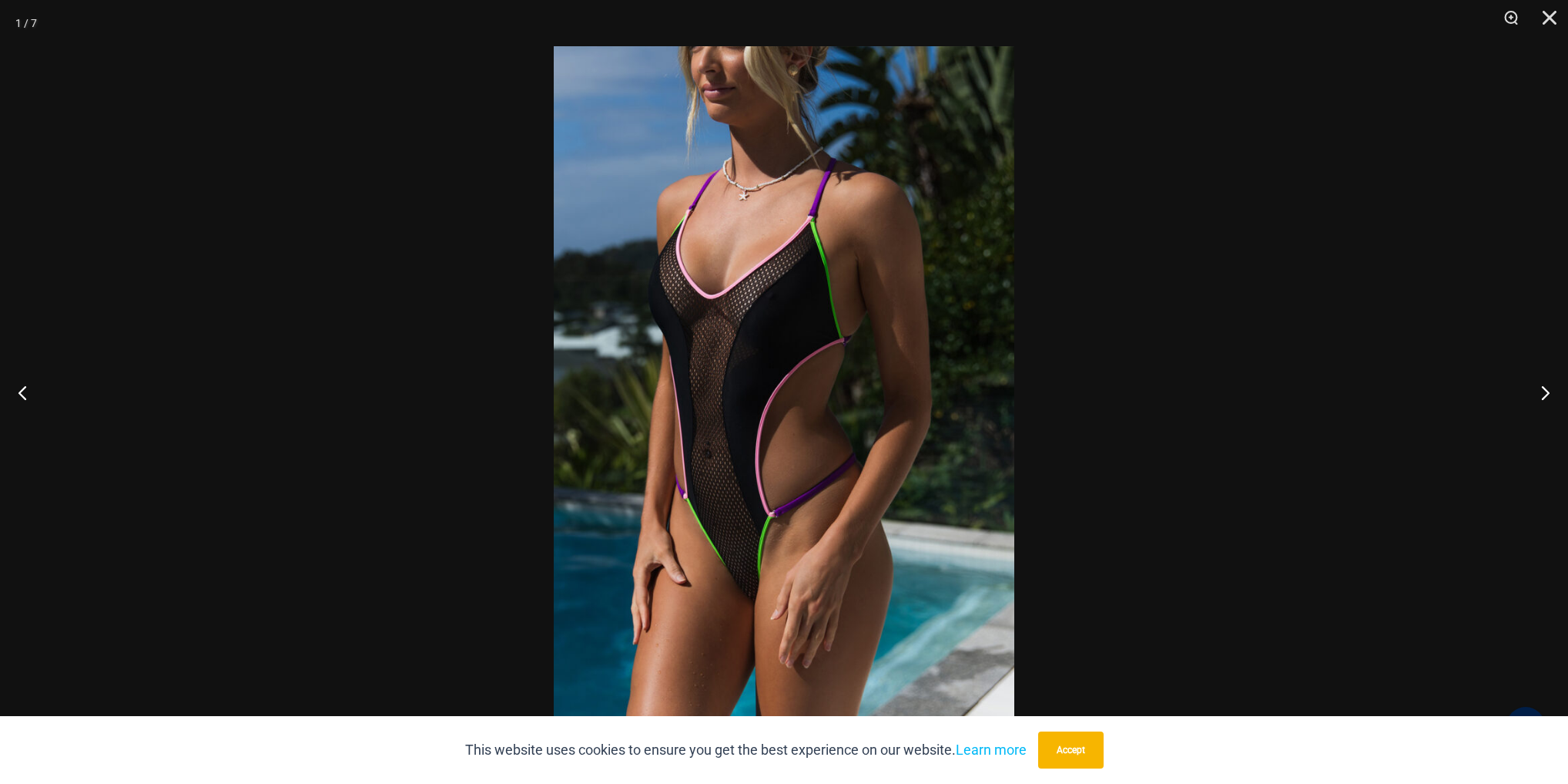
click at [1371, 385] on div at bounding box center [784, 392] width 1568 height 784
